Goal: Task Accomplishment & Management: Use online tool/utility

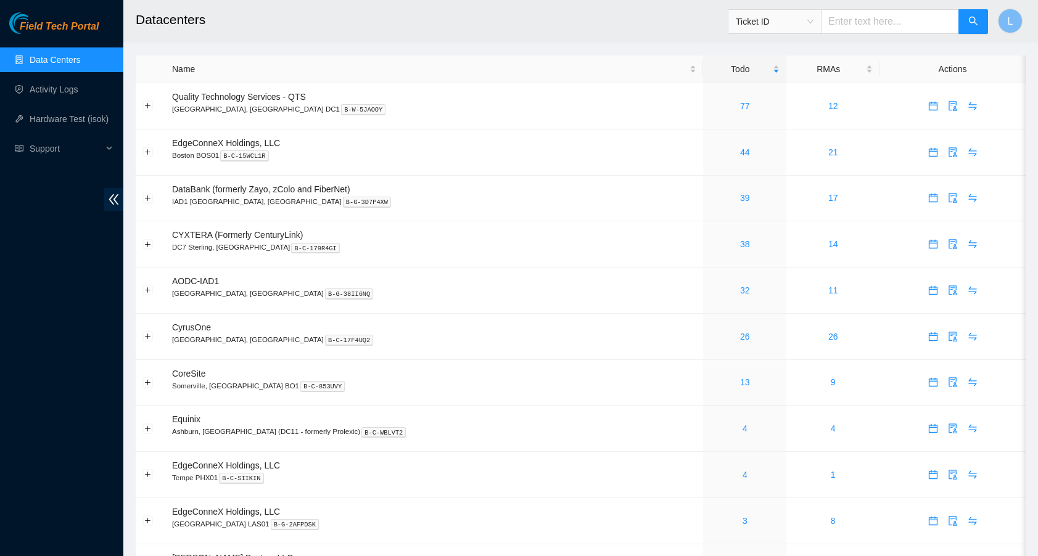
scroll to position [1, 0]
click at [1013, 11] on button "L" at bounding box center [1010, 21] width 25 height 25
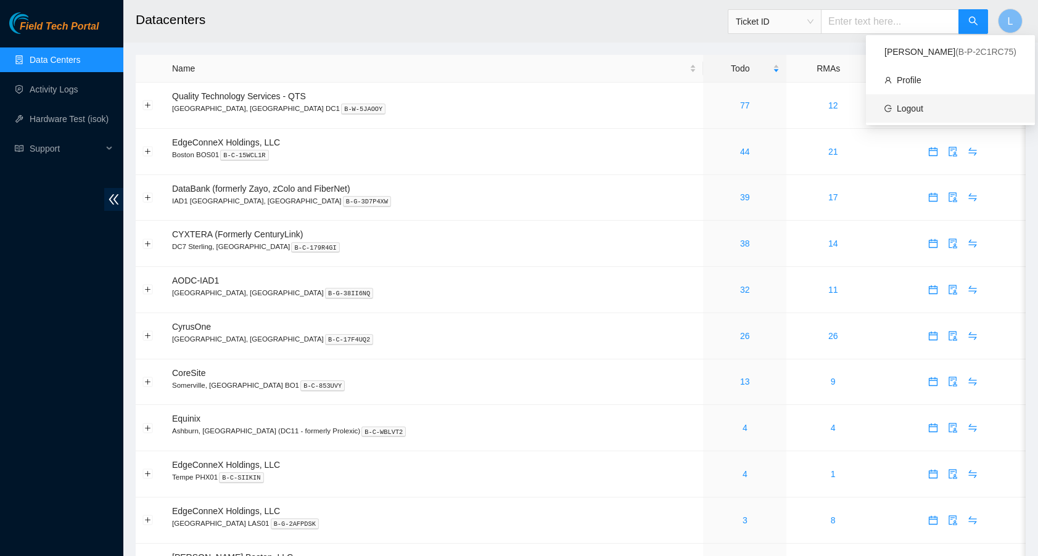
click at [911, 111] on link "Logout" at bounding box center [910, 109] width 27 height 10
click at [740, 102] on link "77" at bounding box center [745, 106] width 10 height 10
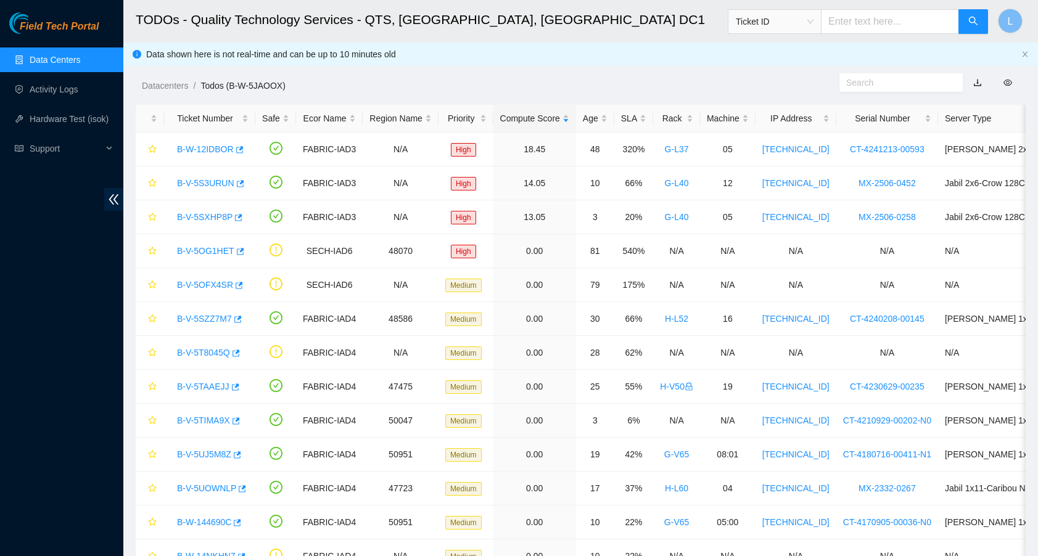
click at [60, 63] on link "Data Centers" at bounding box center [55, 60] width 51 height 10
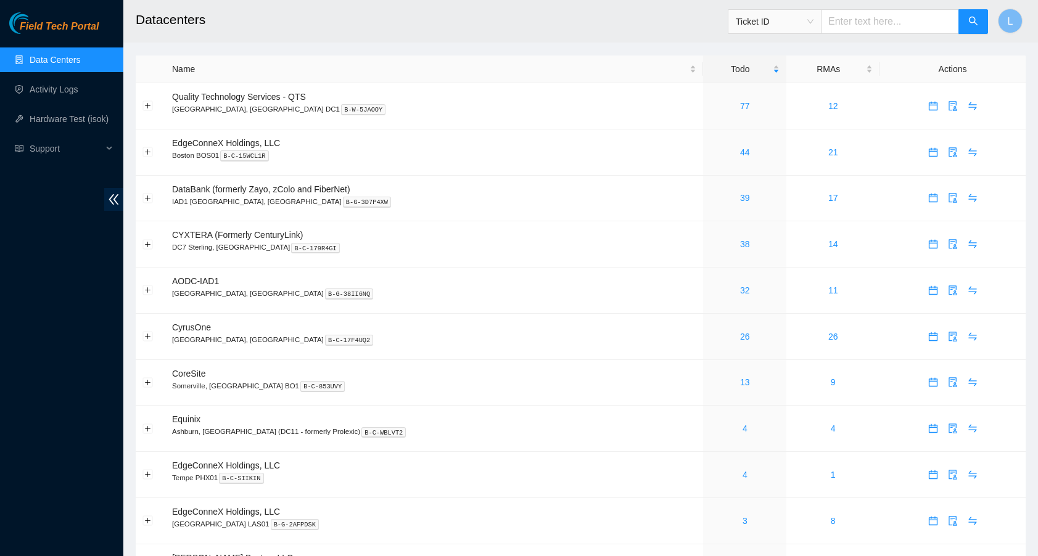
scroll to position [5, 0]
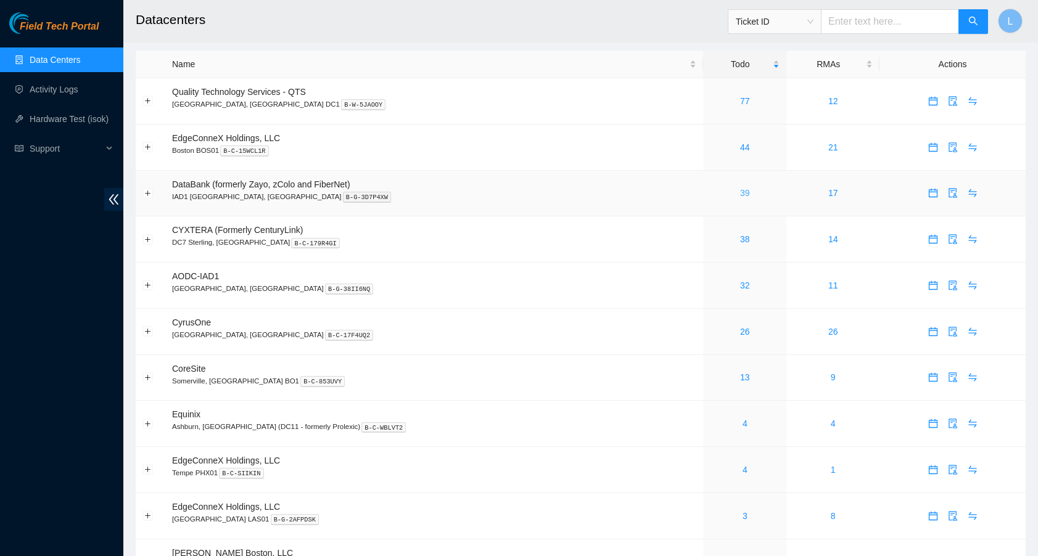
click at [740, 191] on link "39" at bounding box center [745, 193] width 10 height 10
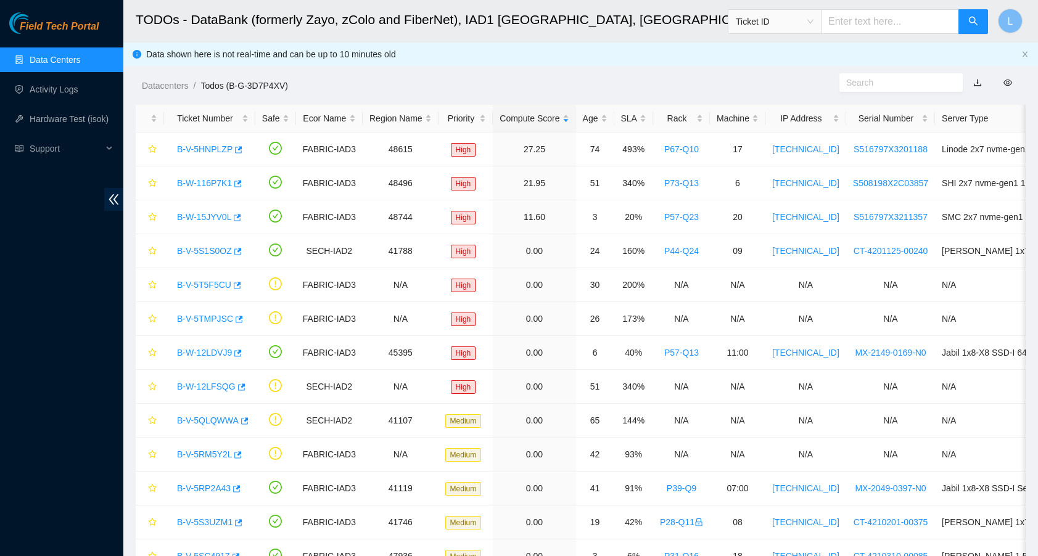
click at [57, 65] on link "Data Centers" at bounding box center [55, 60] width 51 height 10
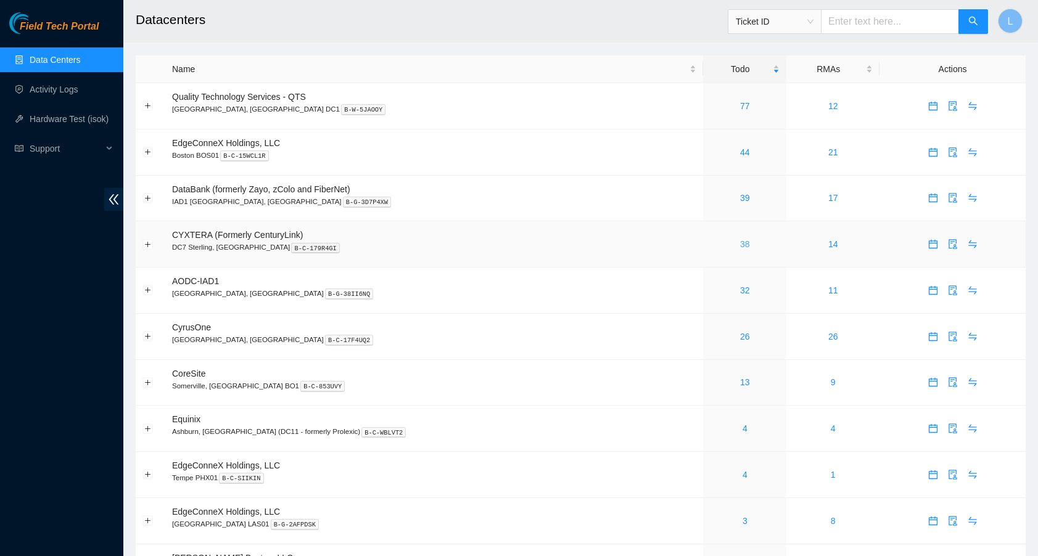
click at [740, 241] on link "38" at bounding box center [745, 244] width 10 height 10
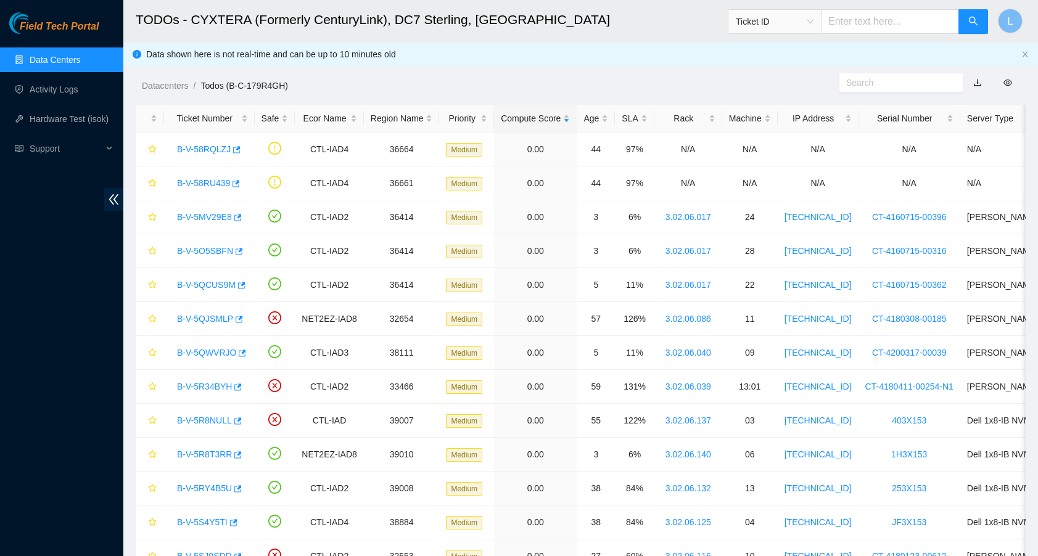
click at [80, 59] on link "Data Centers" at bounding box center [55, 60] width 51 height 10
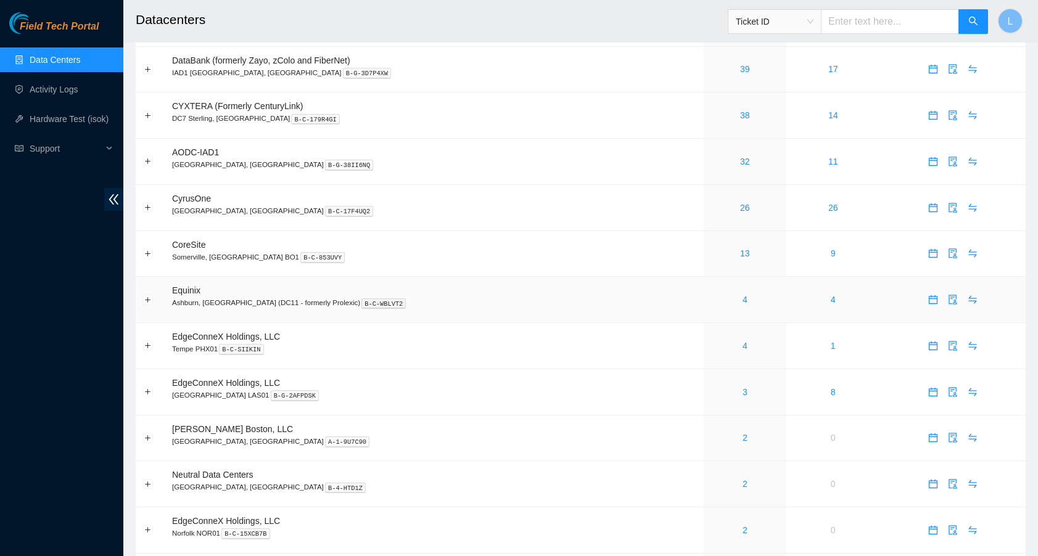
scroll to position [130, 0]
click at [743, 297] on link "4" at bounding box center [745, 299] width 5 height 10
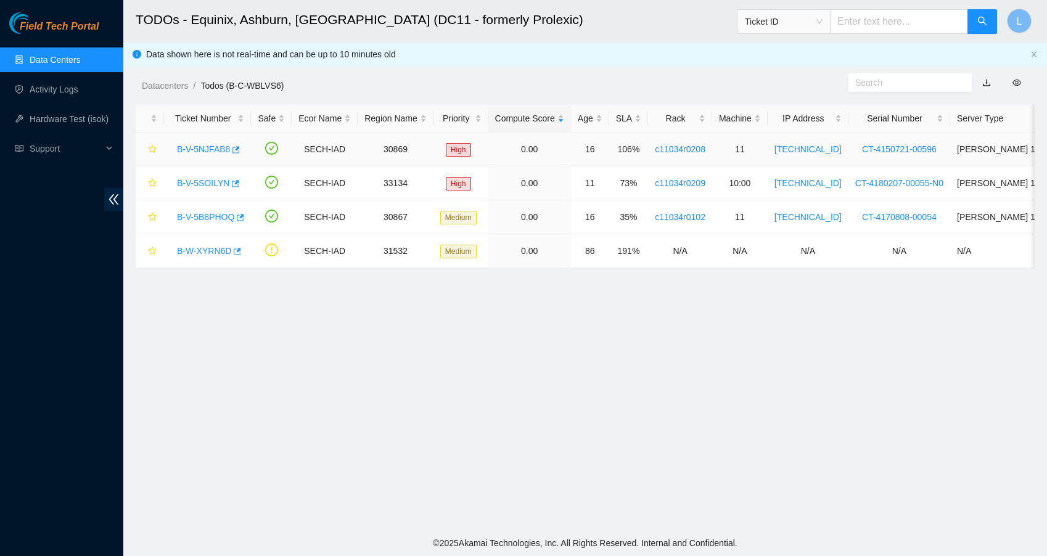
click at [188, 147] on link "B-V-5NJFAB8" at bounding box center [203, 149] width 53 height 10
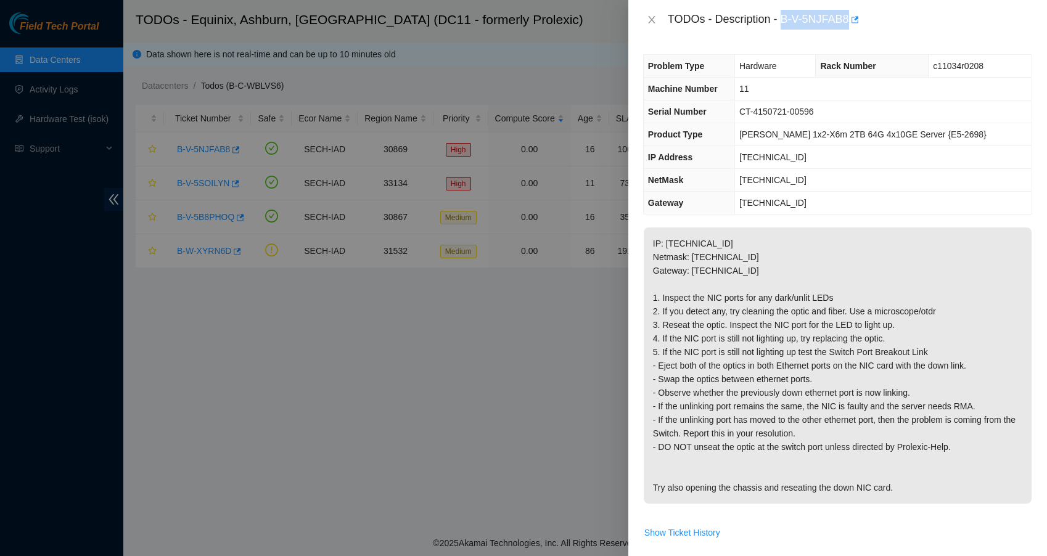
drag, startPoint x: 854, startPoint y: 20, endPoint x: 785, endPoint y: 17, distance: 69.1
click at [785, 17] on div "TODOs - Description - B-V-5NJFAB8" at bounding box center [850, 20] width 364 height 20
copy div "B-V-5NJFAB8"
